Goal: Task Accomplishment & Management: Use online tool/utility

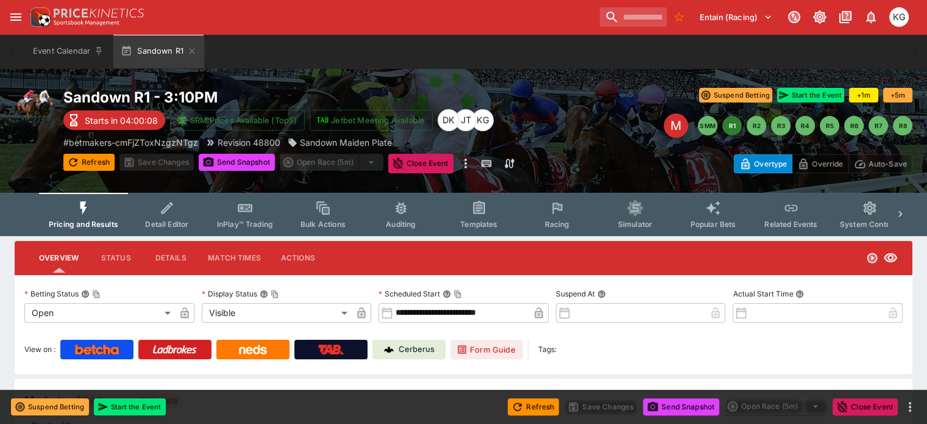
click at [563, 222] on span "Racing" at bounding box center [556, 223] width 25 height 9
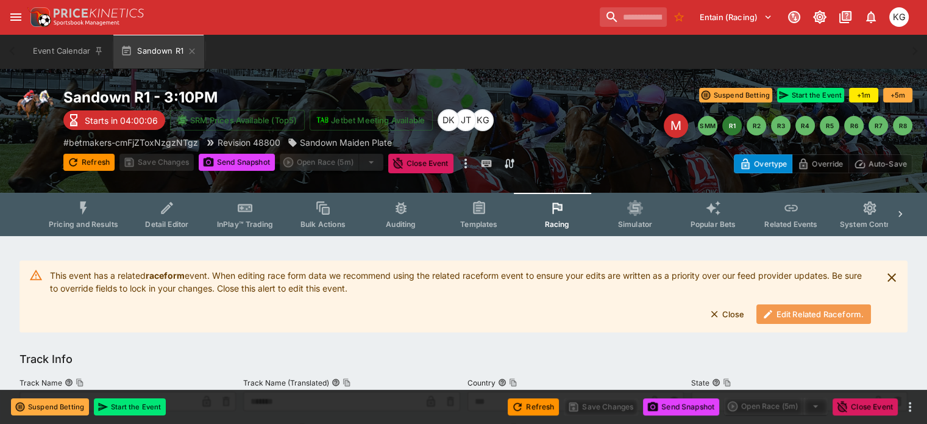
click at [791, 315] on button "Edit Related Raceform." at bounding box center [813, 314] width 115 height 20
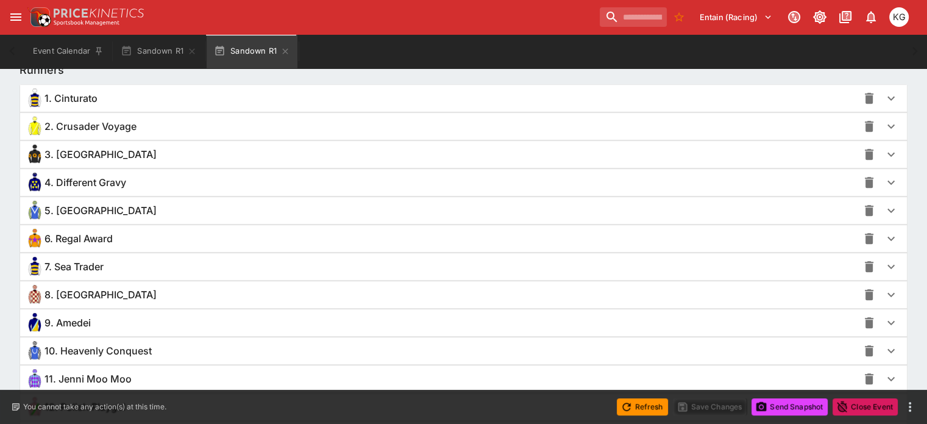
scroll to position [914, 0]
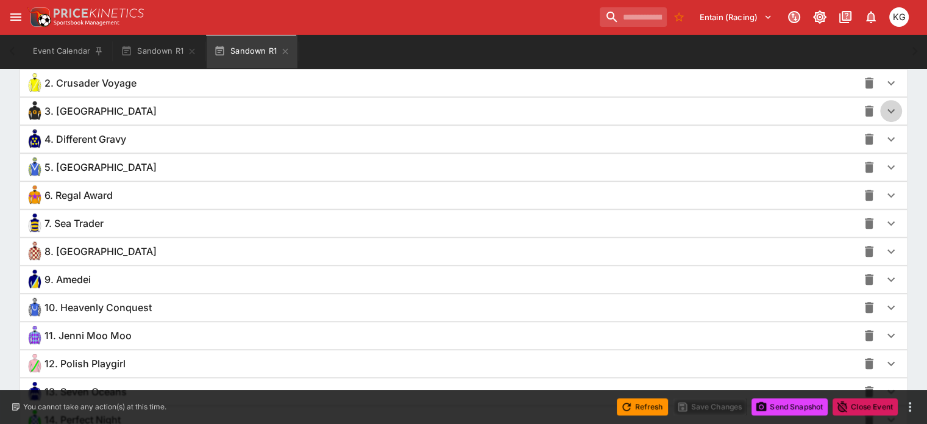
click at [884, 108] on icon "button" at bounding box center [891, 111] width 15 height 15
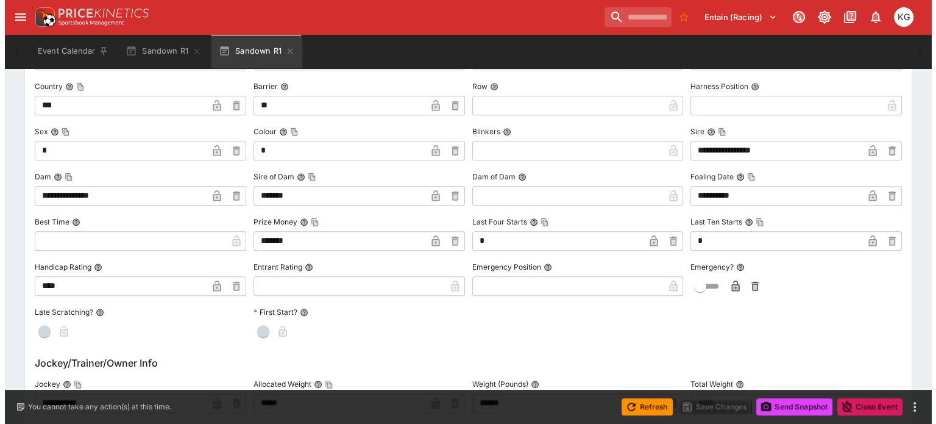
scroll to position [1158, 0]
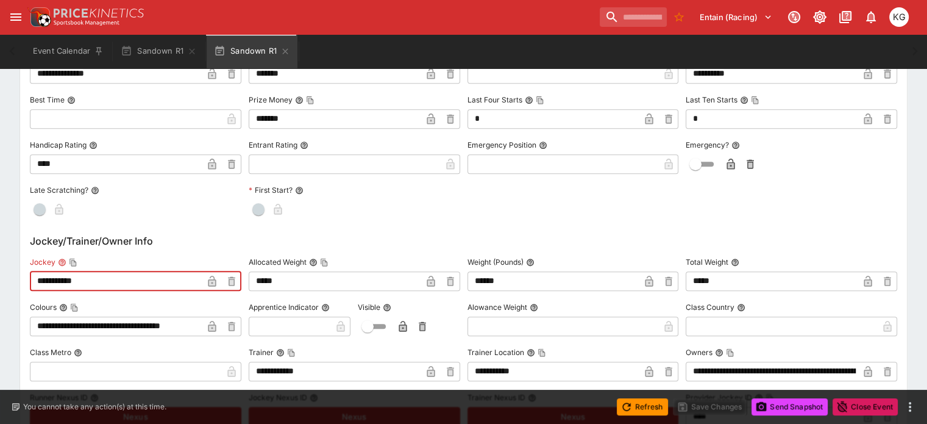
drag, startPoint x: 137, startPoint y: 278, endPoint x: 14, endPoint y: 277, distance: 122.5
click at [14, 277] on div "**********" at bounding box center [463, 259] width 927 height 2363
type input "**********"
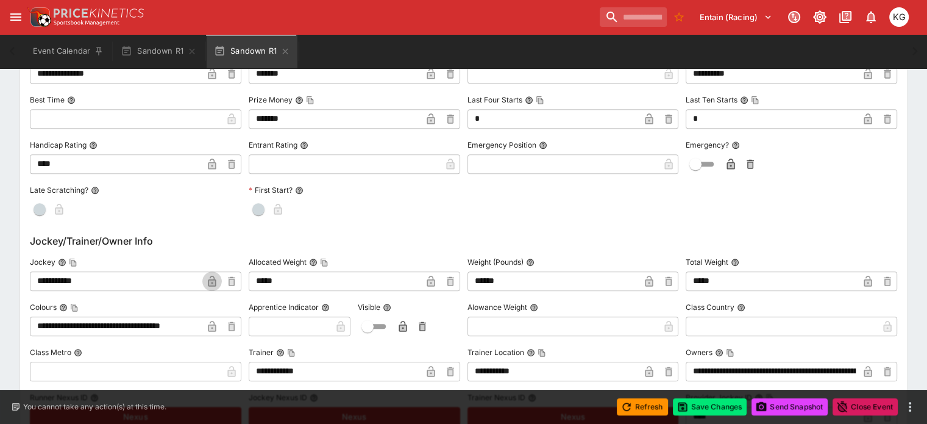
click at [215, 280] on icon "button" at bounding box center [212, 282] width 6 height 5
click at [717, 410] on button "Save Changes" at bounding box center [710, 406] width 74 height 17
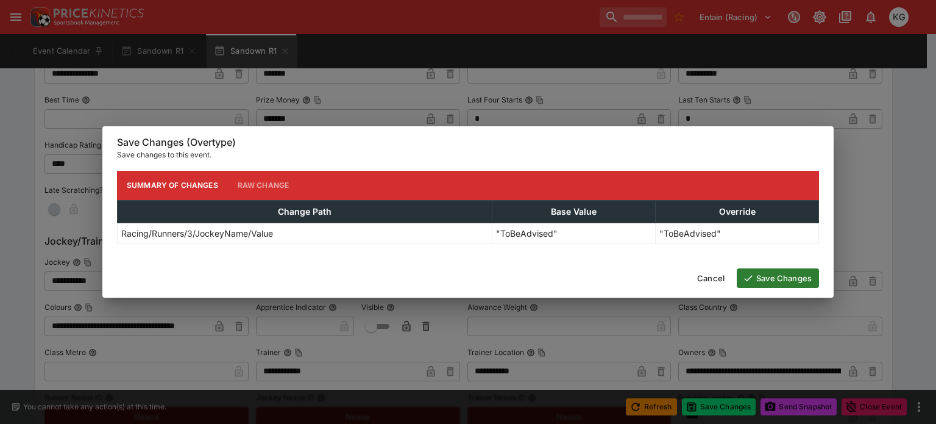
click at [779, 272] on button "Save Changes" at bounding box center [778, 278] width 82 height 20
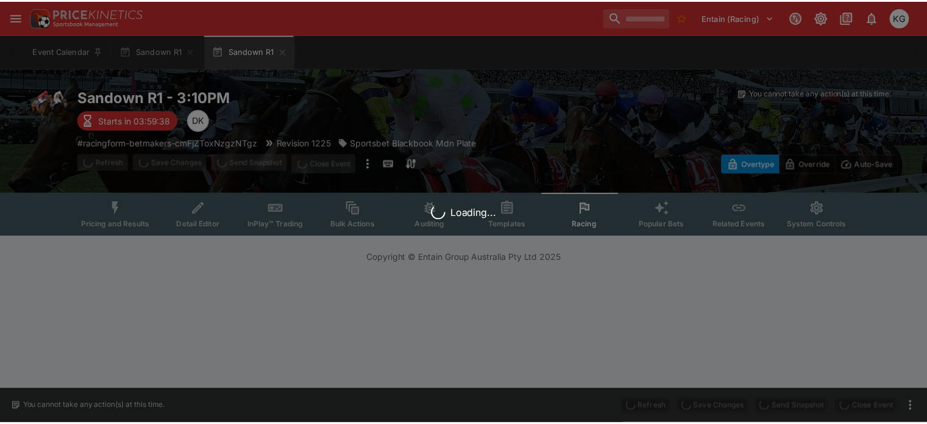
scroll to position [0, 0]
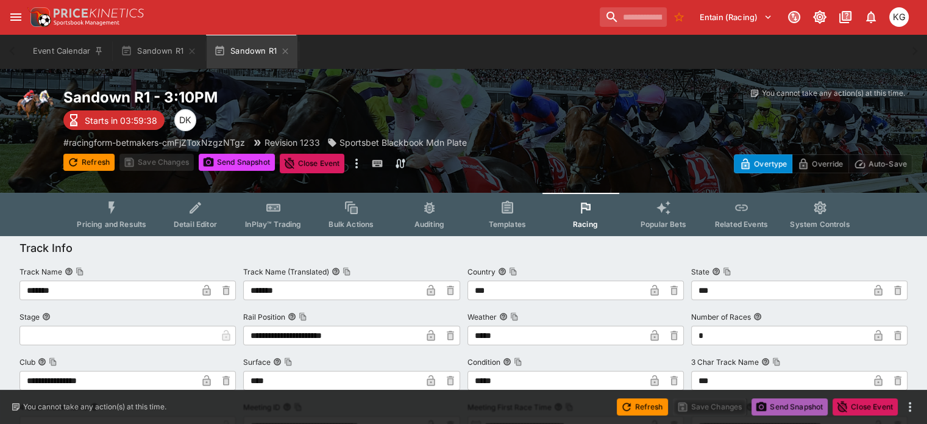
click at [786, 406] on button "Send Snapshot" at bounding box center [789, 406] width 76 height 17
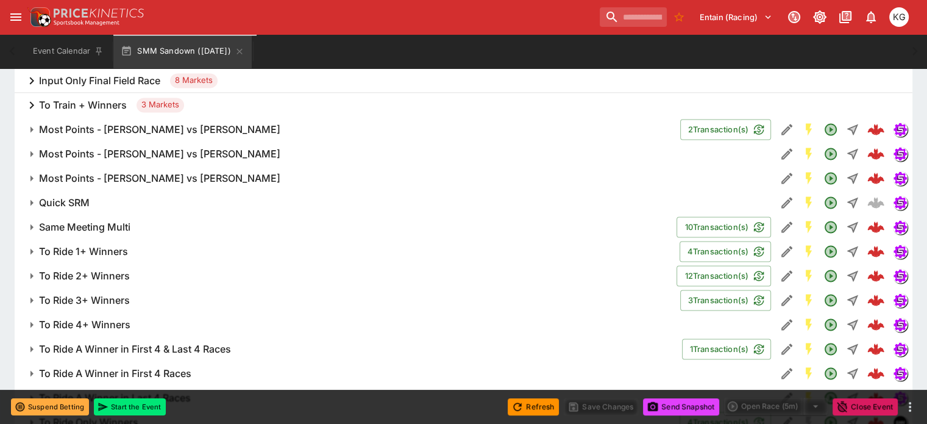
scroll to position [1706, 0]
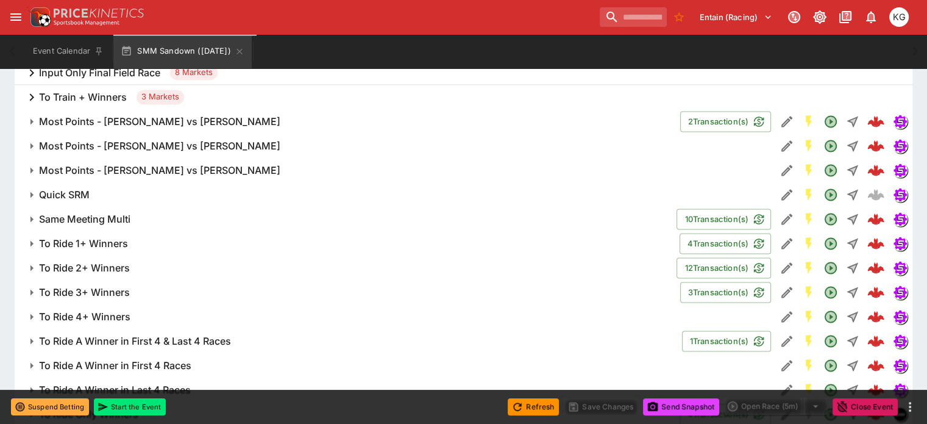
click at [107, 237] on h6 "To Ride 1+ Winners" at bounding box center [83, 243] width 89 height 13
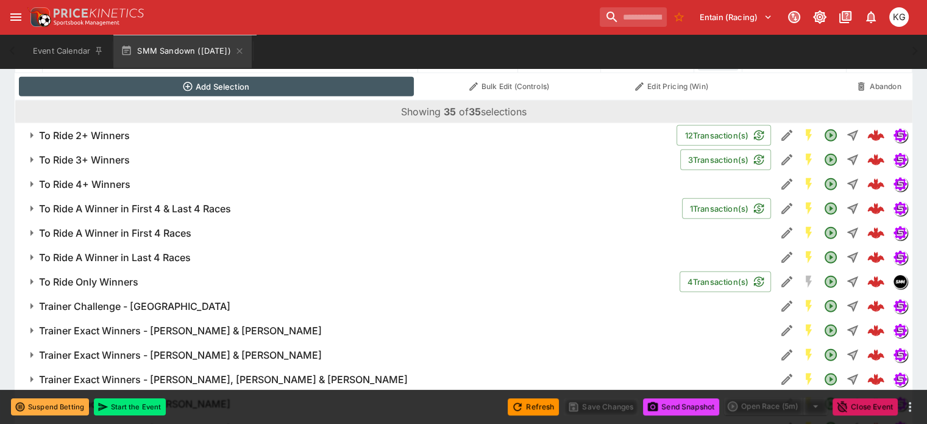
scroll to position [3169, 0]
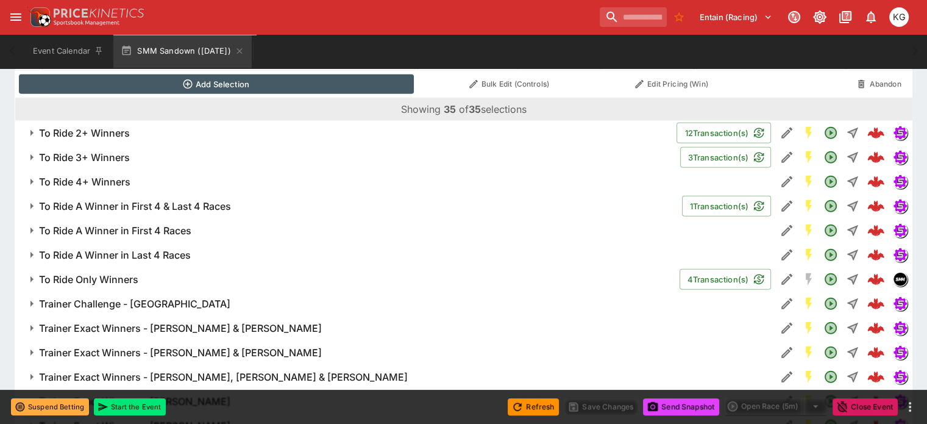
click at [130, 127] on h6 "To Ride 2+ Winners" at bounding box center [84, 133] width 91 height 13
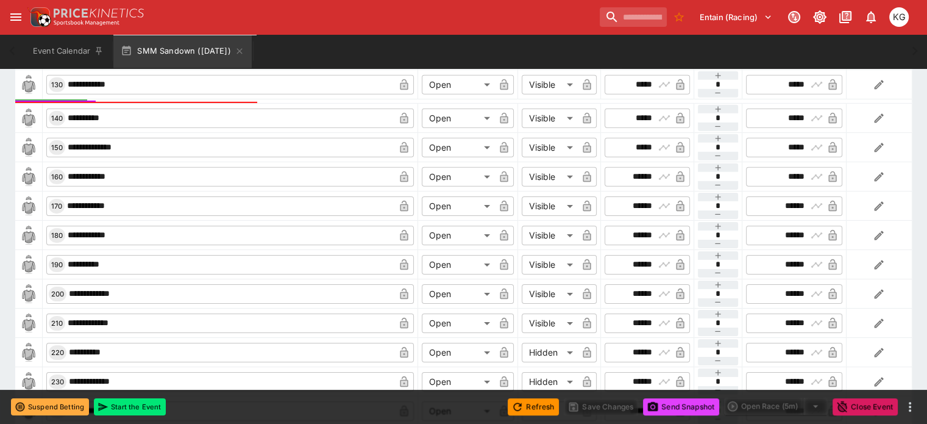
scroll to position [3839, 0]
